Goal: Transaction & Acquisition: Purchase product/service

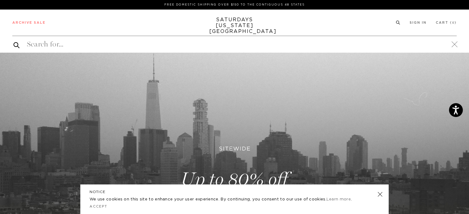
click at [165, 47] on input "search" at bounding box center [234, 44] width 445 height 10
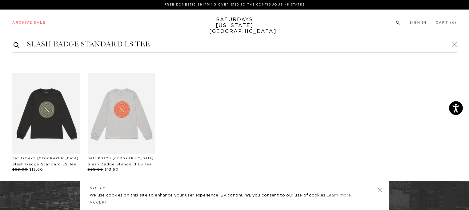
type input "SLASH BADGE STANDARD LS TEE"
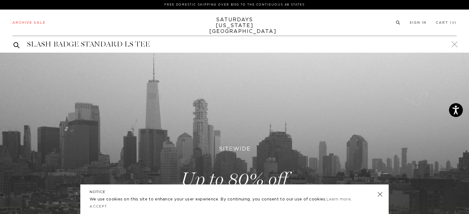
click at [209, 45] on input "SLASH BADGE STANDARD LS TEE" at bounding box center [234, 44] width 445 height 10
paste input "Saturdays NYC x retaW Laundry Bag"
type input "Saturdays NYC x retaW Laundry Bag"
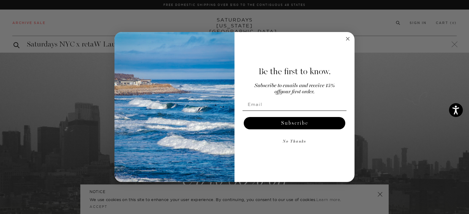
click at [350, 39] on circle "Close dialog" at bounding box center [348, 38] width 7 height 7
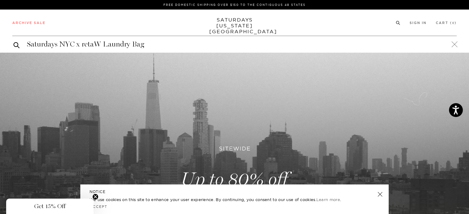
click at [105, 48] on input "Saturdays NYC x retaW Laundry Bag" at bounding box center [234, 44] width 445 height 10
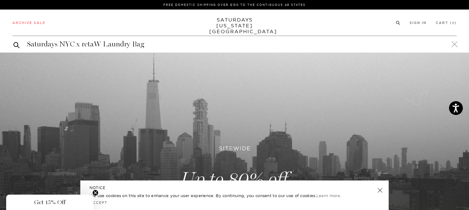
click at [105, 48] on input "Saturdays NYC x retaW Laundry Bag" at bounding box center [234, 44] width 445 height 10
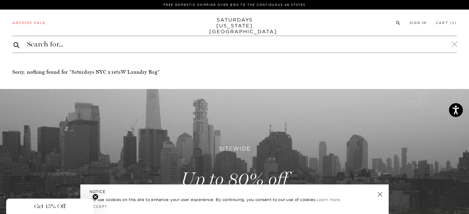
paste input "MERINO JERSEY STANDARD LS TEE"
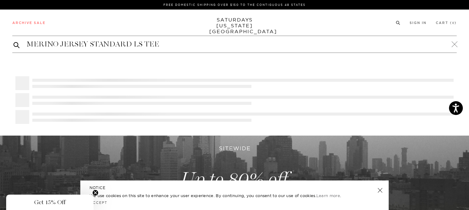
type input "MERINO JERSEY STANDARD LS TEE"
click at [14, 41] on button "submit" at bounding box center [17, 44] width 6 height 7
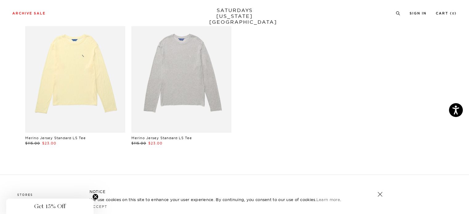
scroll to position [79, 0]
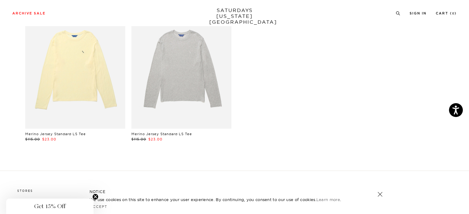
click at [86, 123] on link at bounding box center [75, 66] width 100 height 125
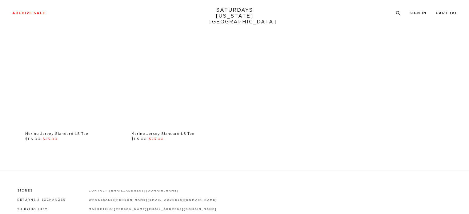
scroll to position [79, 0]
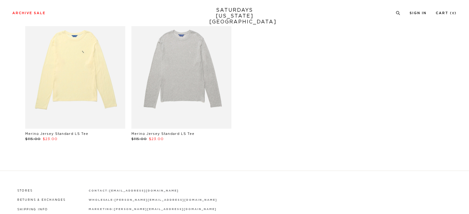
click at [176, 87] on link at bounding box center [182, 66] width 100 height 125
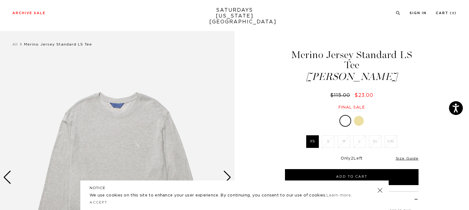
scroll to position [4, 0]
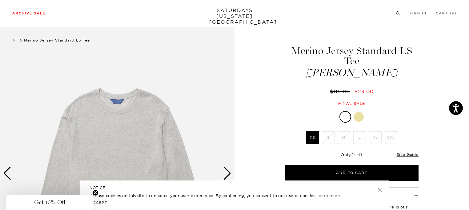
click at [397, 13] on icon at bounding box center [398, 13] width 5 height 4
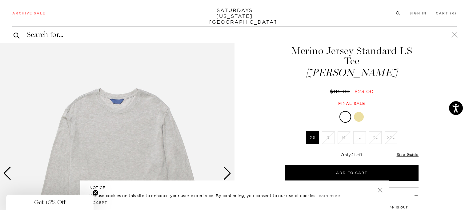
paste input "GRAPHIC PIGMENT SS TEE"
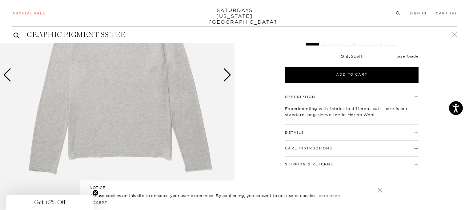
scroll to position [0, 0]
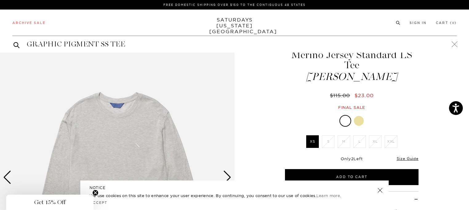
click at [133, 48] on input "GRAPHIC PIGMENT SS TEE" at bounding box center [234, 44] width 445 height 10
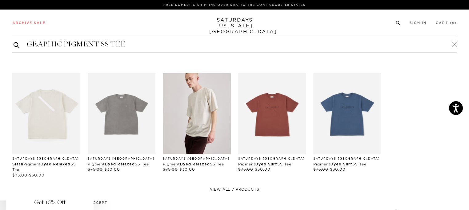
type input "GRAPHIC PIGMENT SS TEE"
click at [14, 41] on button "submit" at bounding box center [17, 44] width 6 height 7
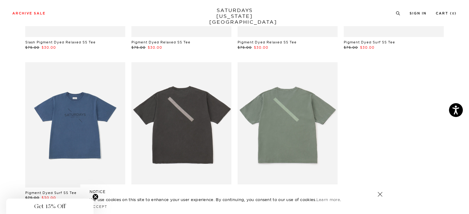
scroll to position [170, 0]
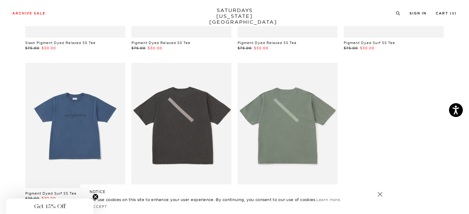
click at [396, 13] on icon at bounding box center [398, 13] width 5 height 4
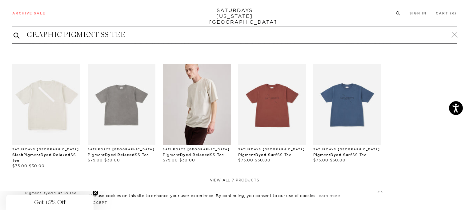
click at [181, 34] on input "GRAPHIC PIGMENT SS TEE" at bounding box center [234, 35] width 445 height 10
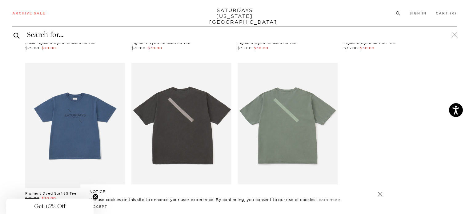
paste input "DITCH SLASH BADGE HOODIE"
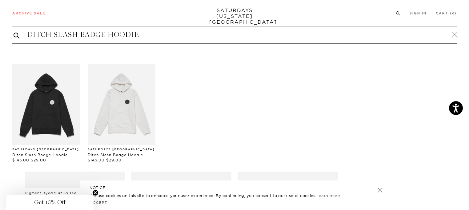
type input "DITCH SLASH BADGE HOODIE"
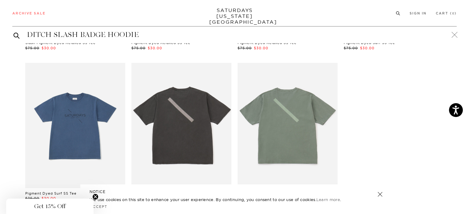
click at [137, 34] on input "DITCH SLASH BADGE HOODIE" at bounding box center [234, 35] width 445 height 10
paste input "DENIM JACKET"
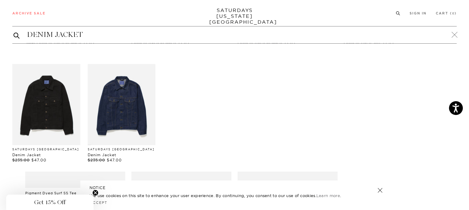
type input "DENIM JACKET"
